Goal: Task Accomplishment & Management: Manage account settings

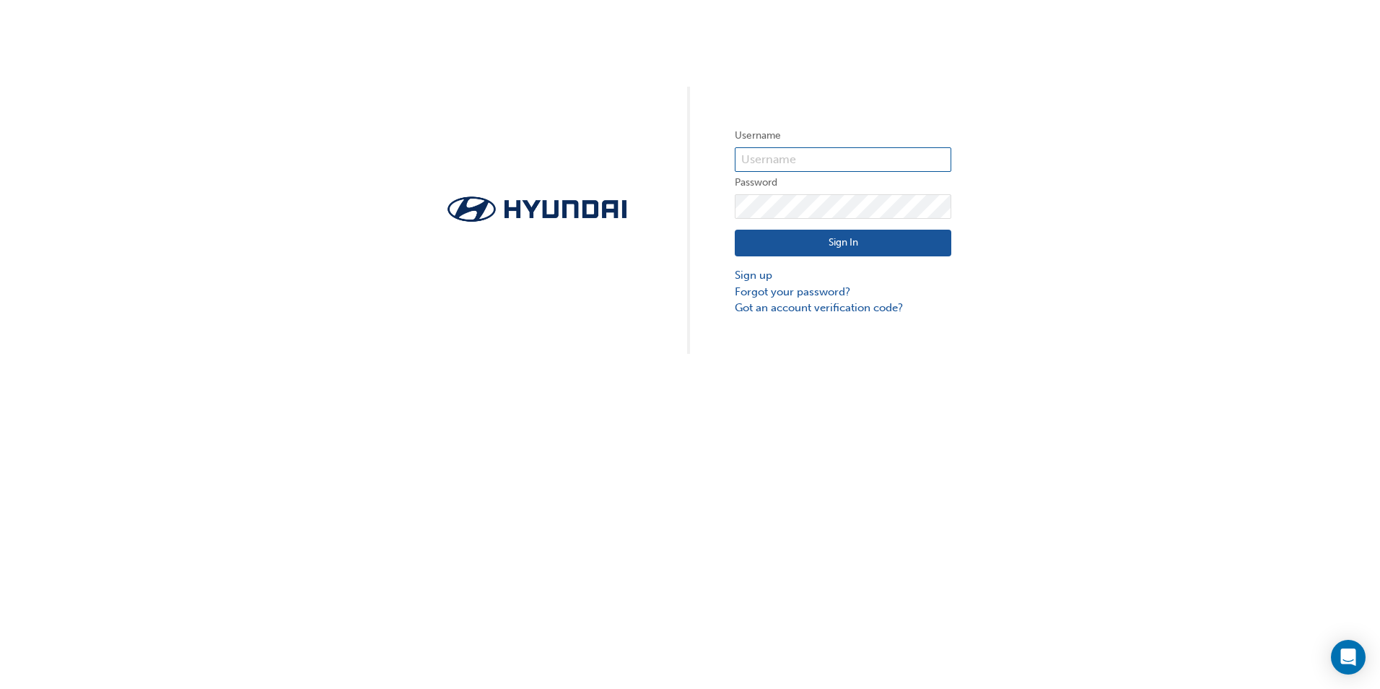
click at [819, 154] on input "text" at bounding box center [843, 159] width 217 height 25
type input "0005882213"
click at [830, 240] on button "Sign In" at bounding box center [843, 243] width 217 height 27
